Goal: Find specific page/section: Find specific page/section

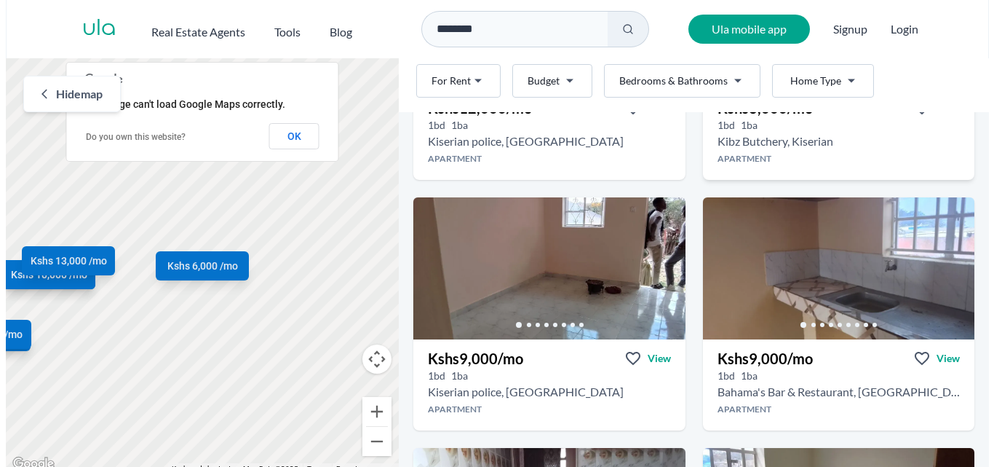
scroll to position [510, 0]
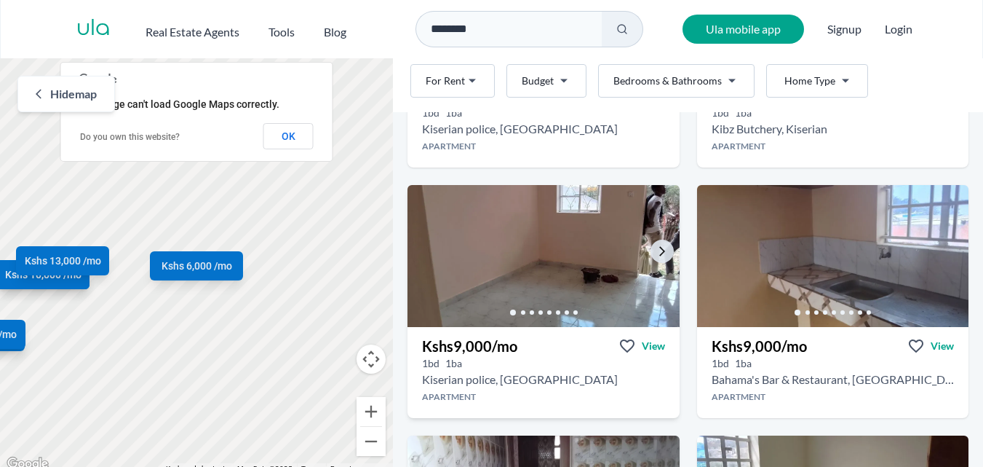
click at [601, 267] on img at bounding box center [543, 255] width 285 height 149
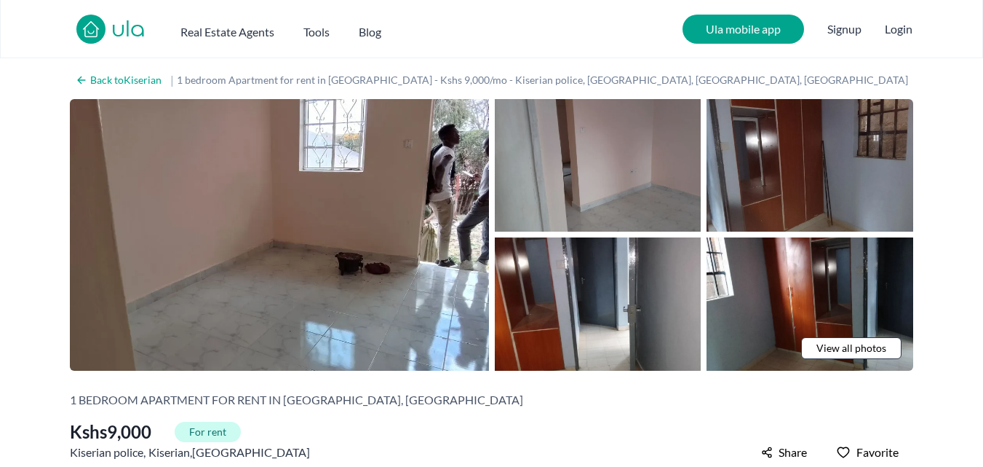
click at [594, 179] on img at bounding box center [598, 165] width 207 height 132
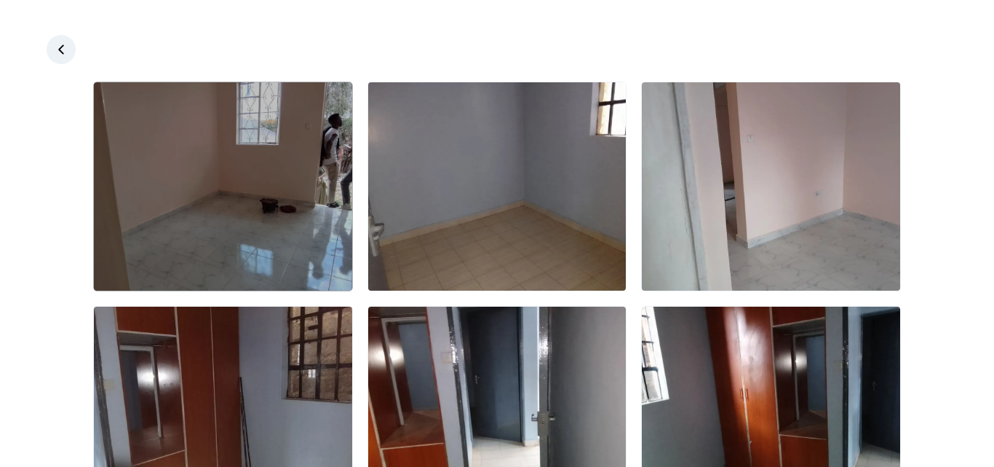
click at [273, 186] on img at bounding box center [223, 186] width 258 height 208
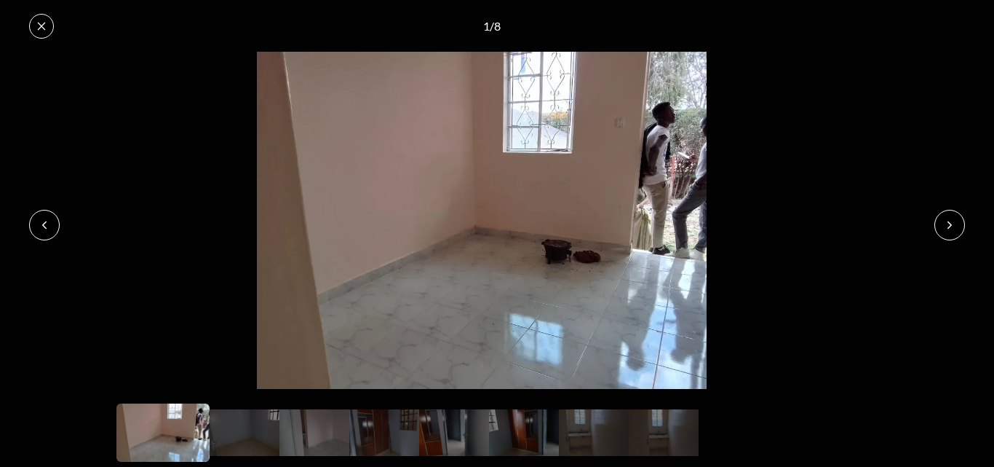
click at [950, 221] on icon at bounding box center [950, 225] width 12 height 12
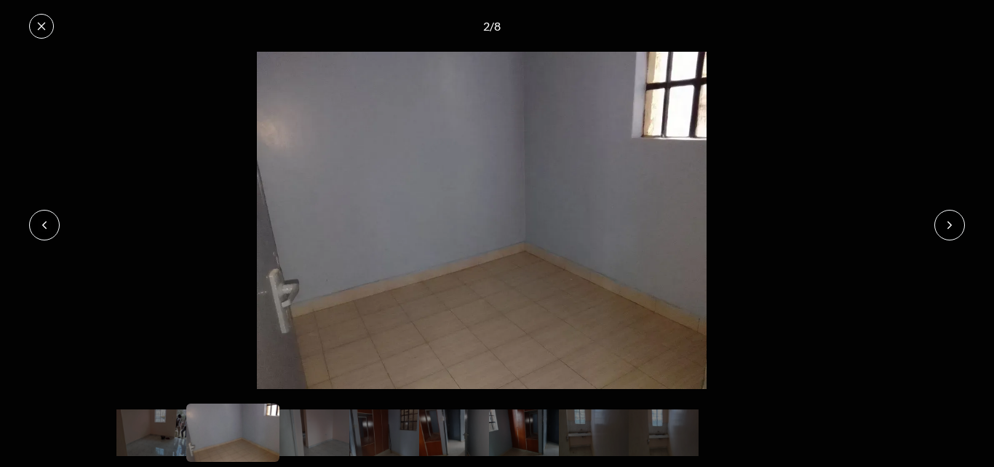
click at [950, 221] on icon at bounding box center [950, 225] width 12 height 12
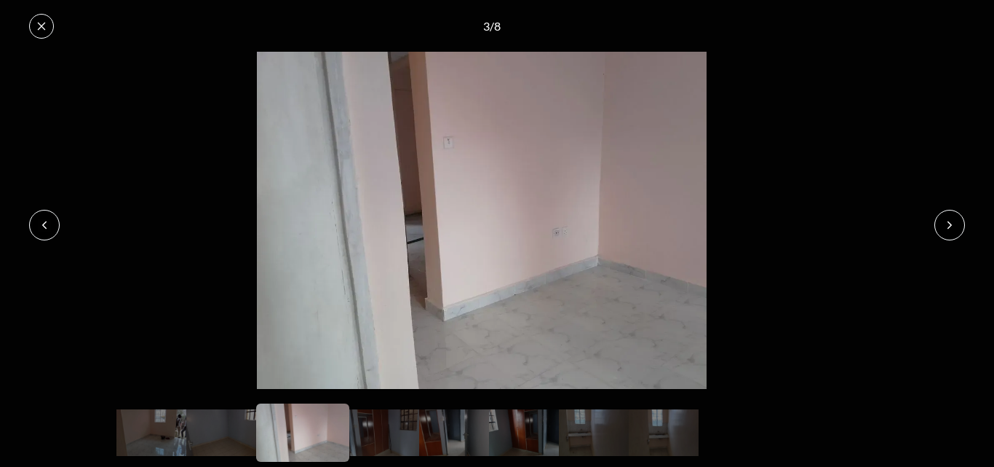
click at [950, 221] on icon at bounding box center [950, 225] width 12 height 12
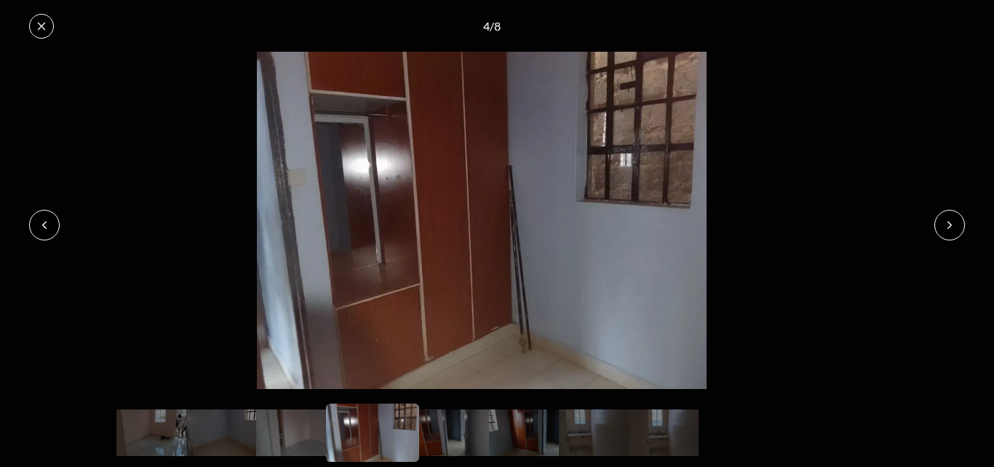
click at [950, 221] on icon at bounding box center [950, 225] width 12 height 12
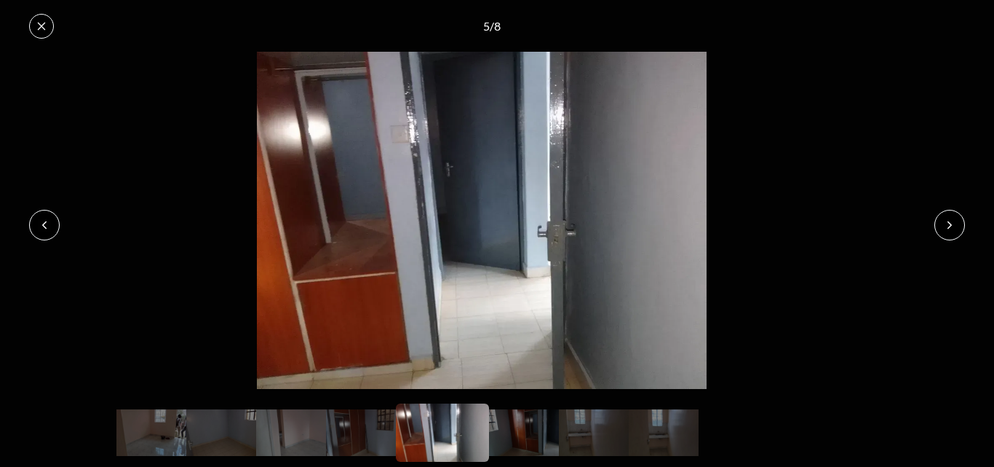
click at [950, 221] on icon at bounding box center [950, 225] width 12 height 12
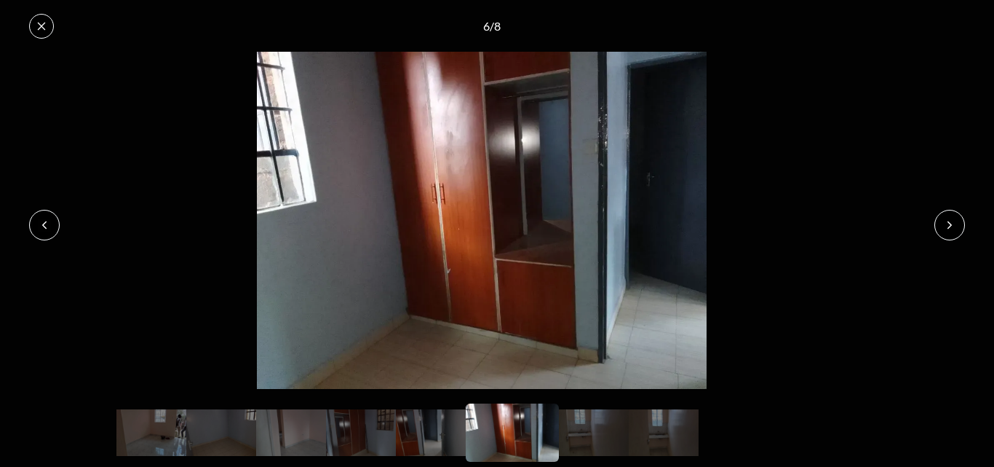
click at [950, 221] on icon at bounding box center [950, 225] width 12 height 12
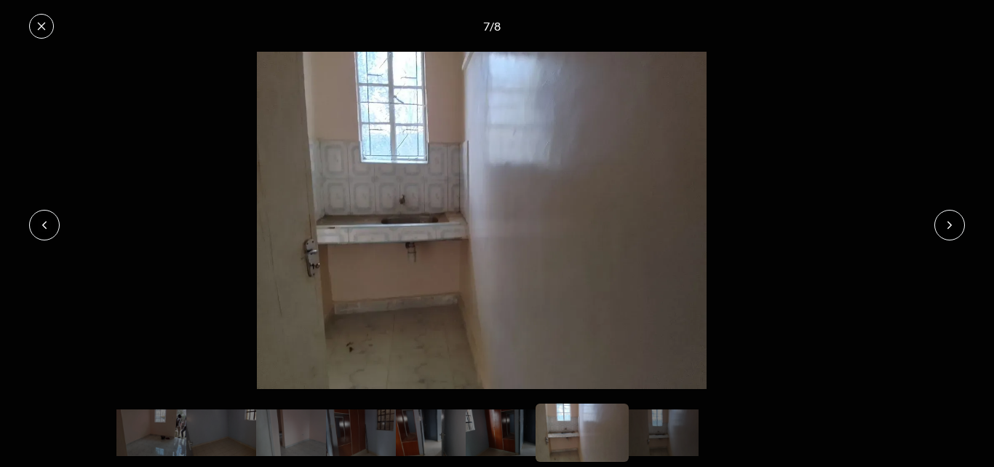
click at [950, 221] on icon at bounding box center [950, 225] width 12 height 12
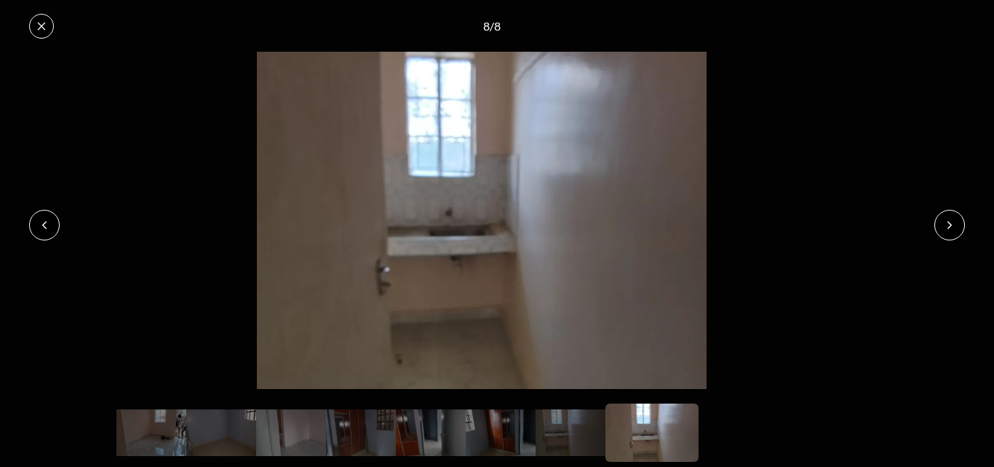
click at [950, 221] on icon at bounding box center [950, 225] width 12 height 12
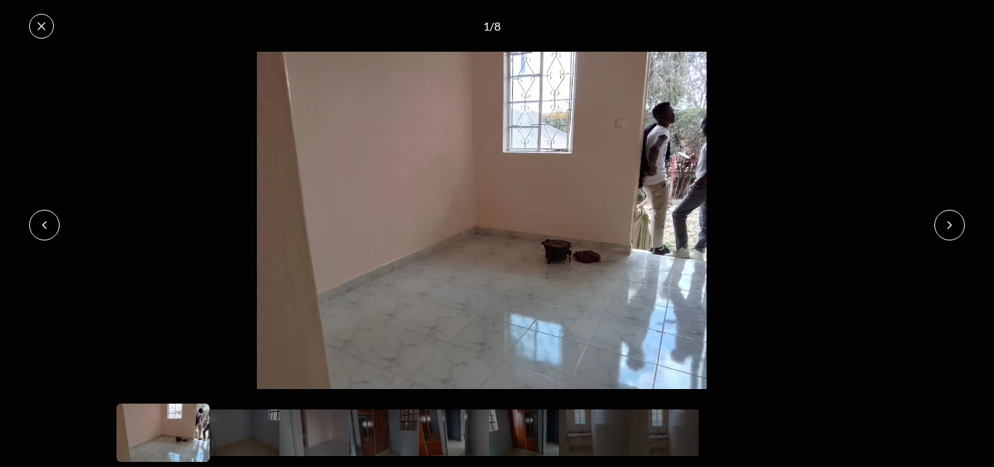
click at [950, 221] on icon at bounding box center [950, 225] width 12 height 12
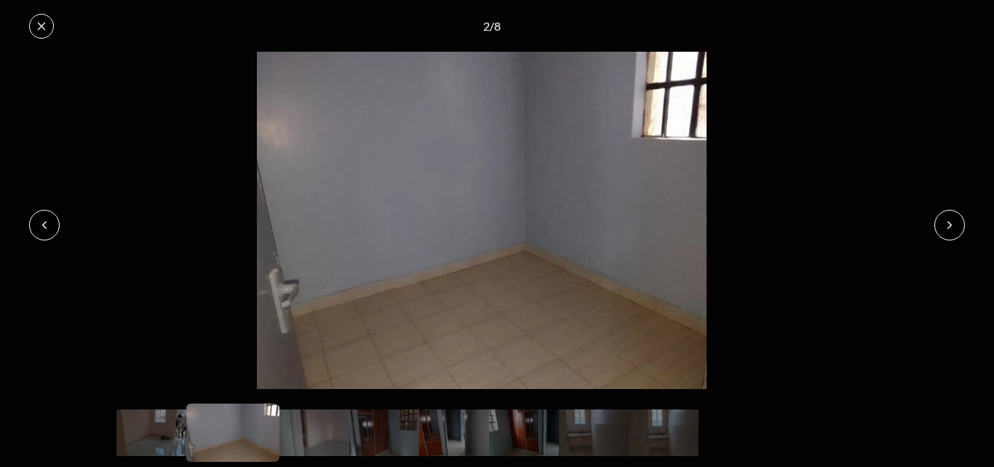
click at [46, 25] on icon at bounding box center [42, 26] width 12 height 12
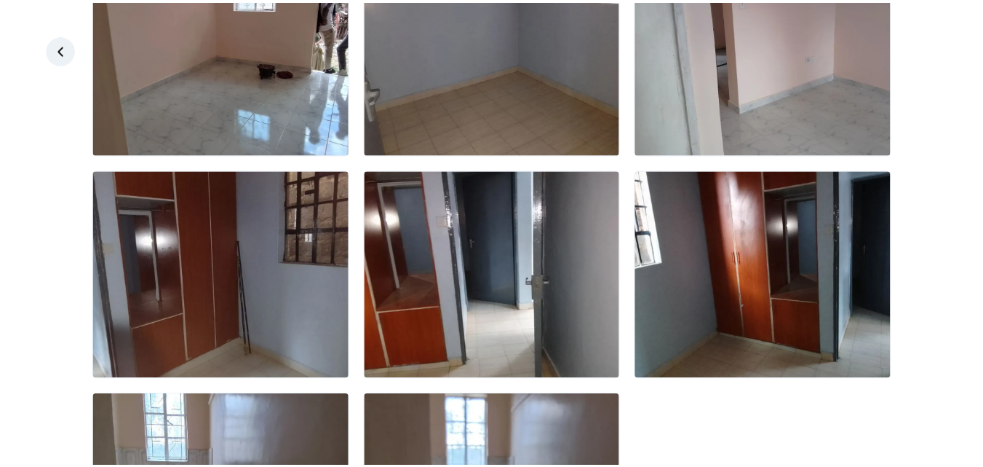
scroll to position [308, 0]
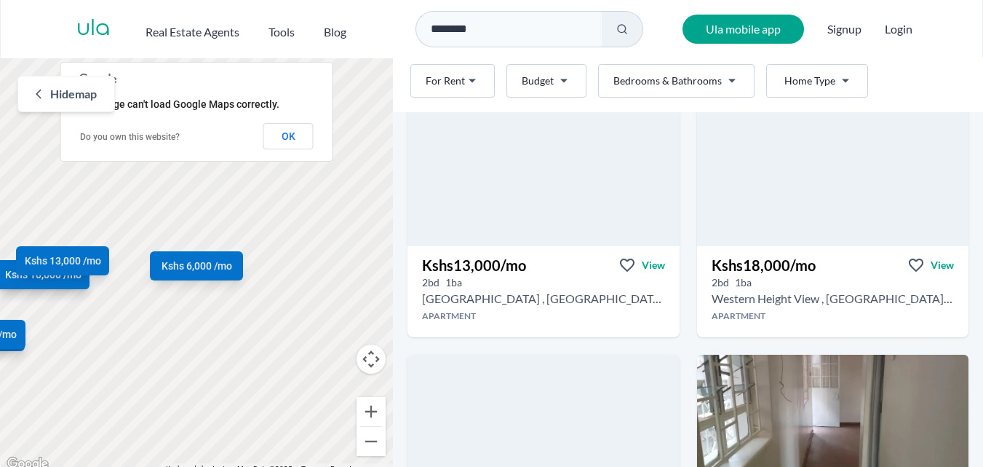
scroll to position [1092, 0]
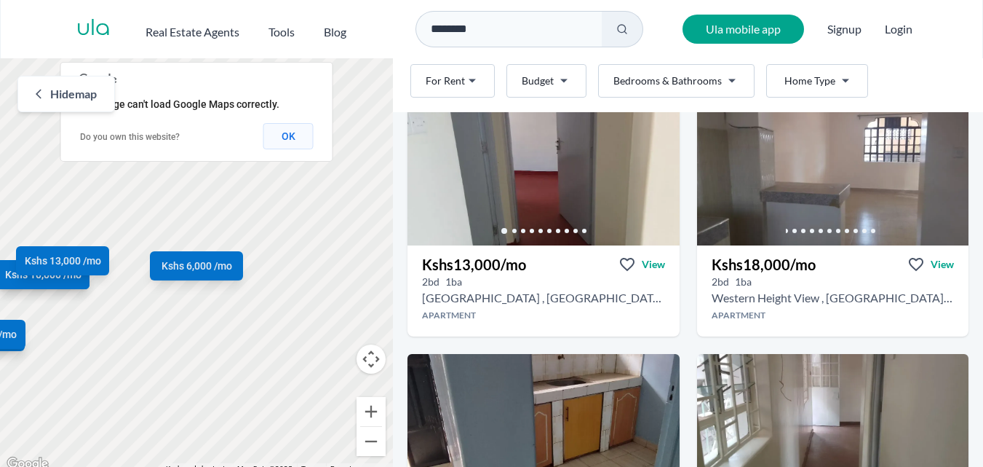
click at [302, 132] on button "OK" at bounding box center [289, 136] width 50 height 26
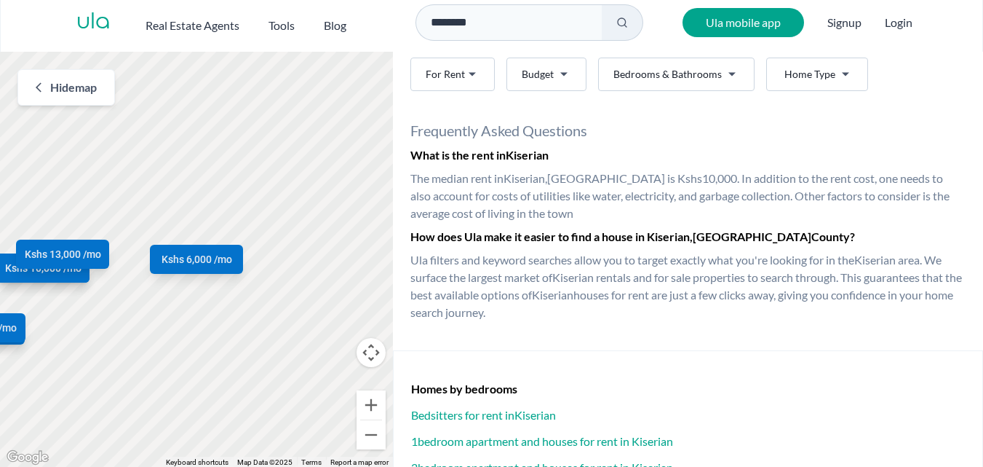
scroll to position [2153, 0]
